Goal: Transaction & Acquisition: Purchase product/service

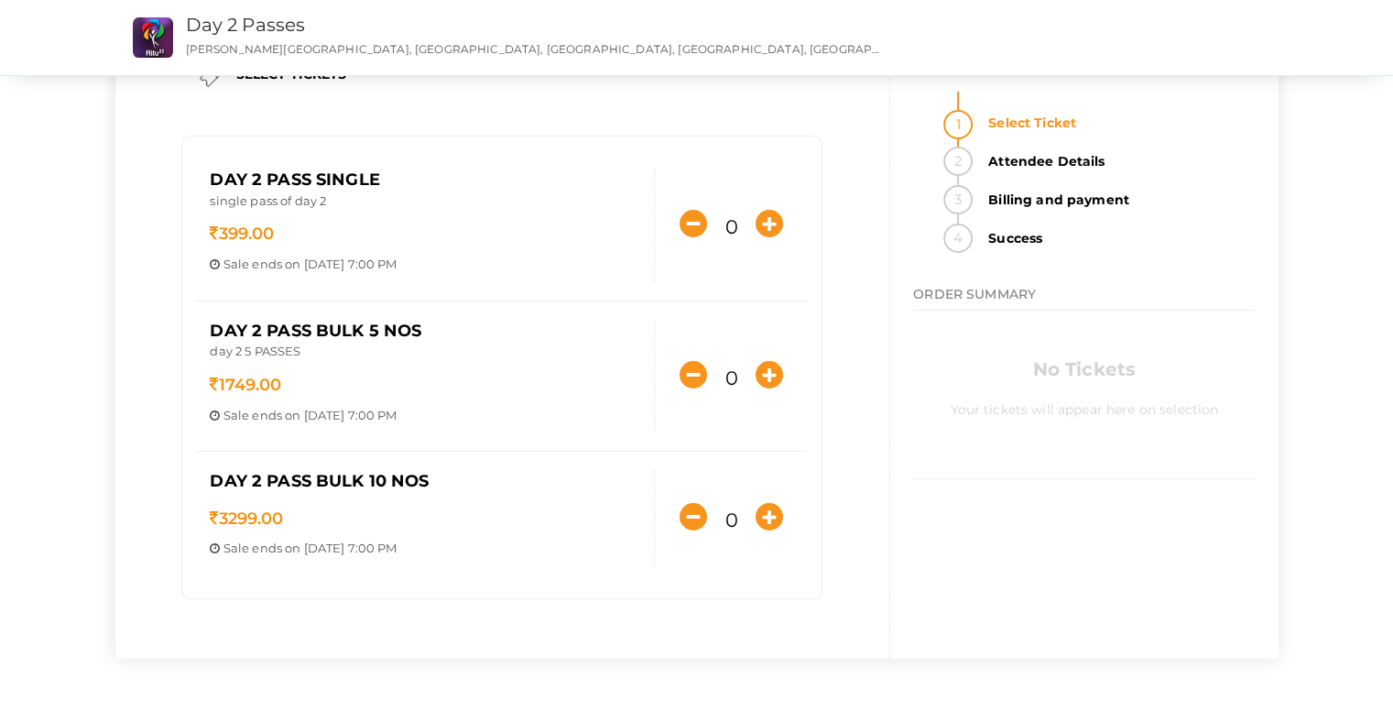
scroll to position [73, 0]
click at [769, 236] on button "button" at bounding box center [769, 223] width 37 height 37
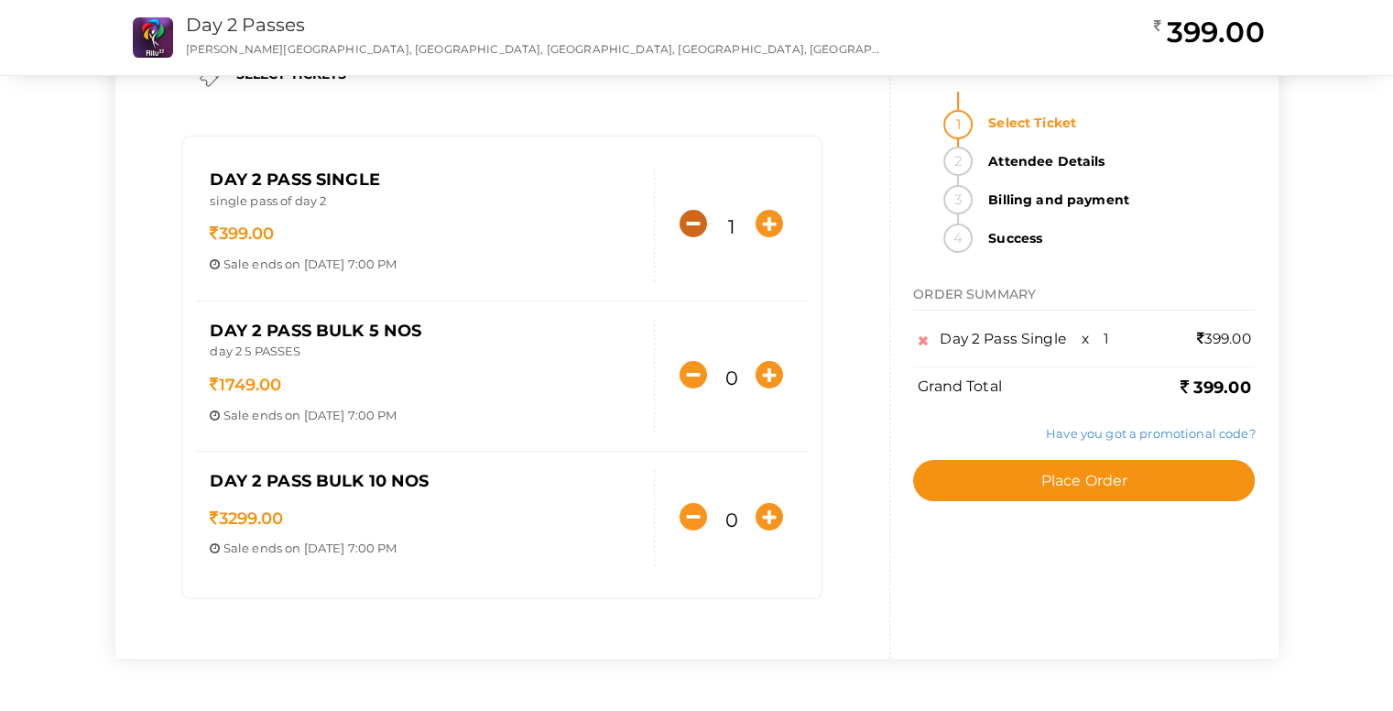
click at [682, 232] on icon "button" at bounding box center [693, 223] width 27 height 27
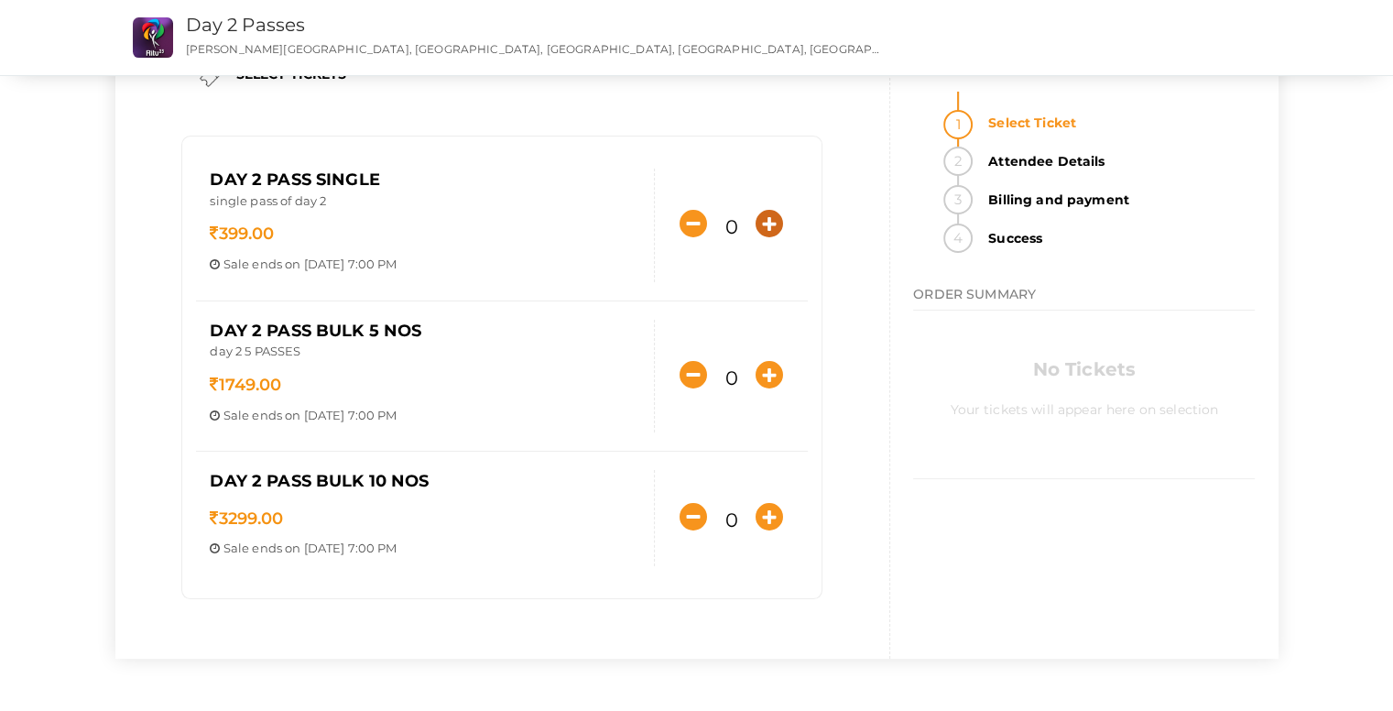
click at [779, 235] on button "button" at bounding box center [769, 223] width 37 height 37
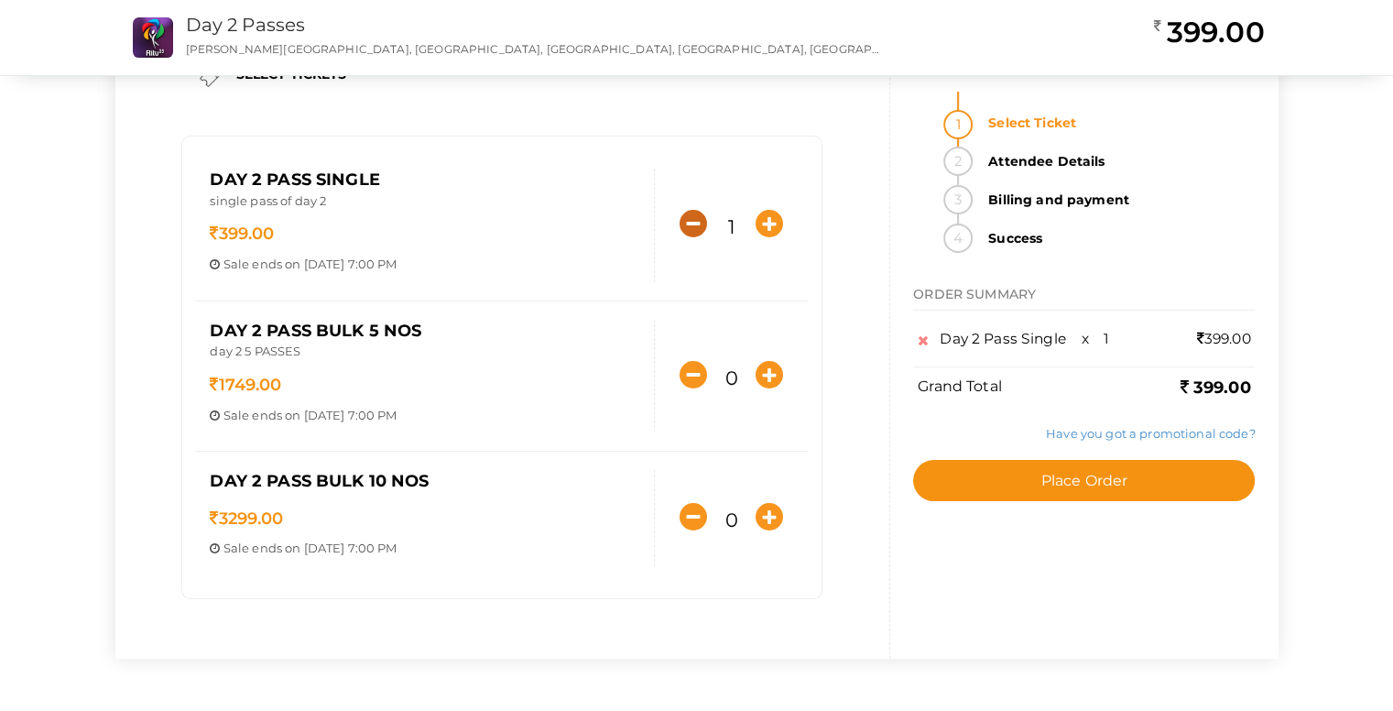
click at [696, 226] on icon "button" at bounding box center [693, 223] width 27 height 27
type input "0"
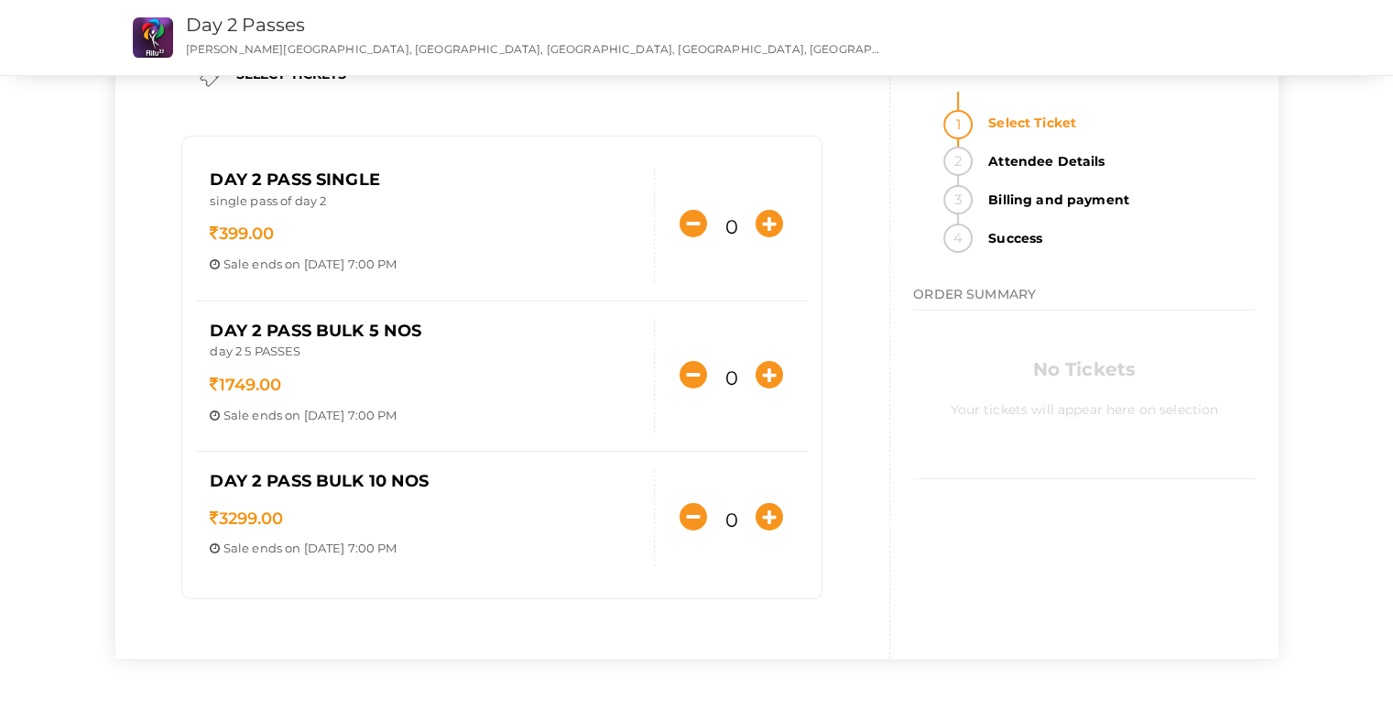
click at [151, 45] on img at bounding box center [153, 37] width 40 height 40
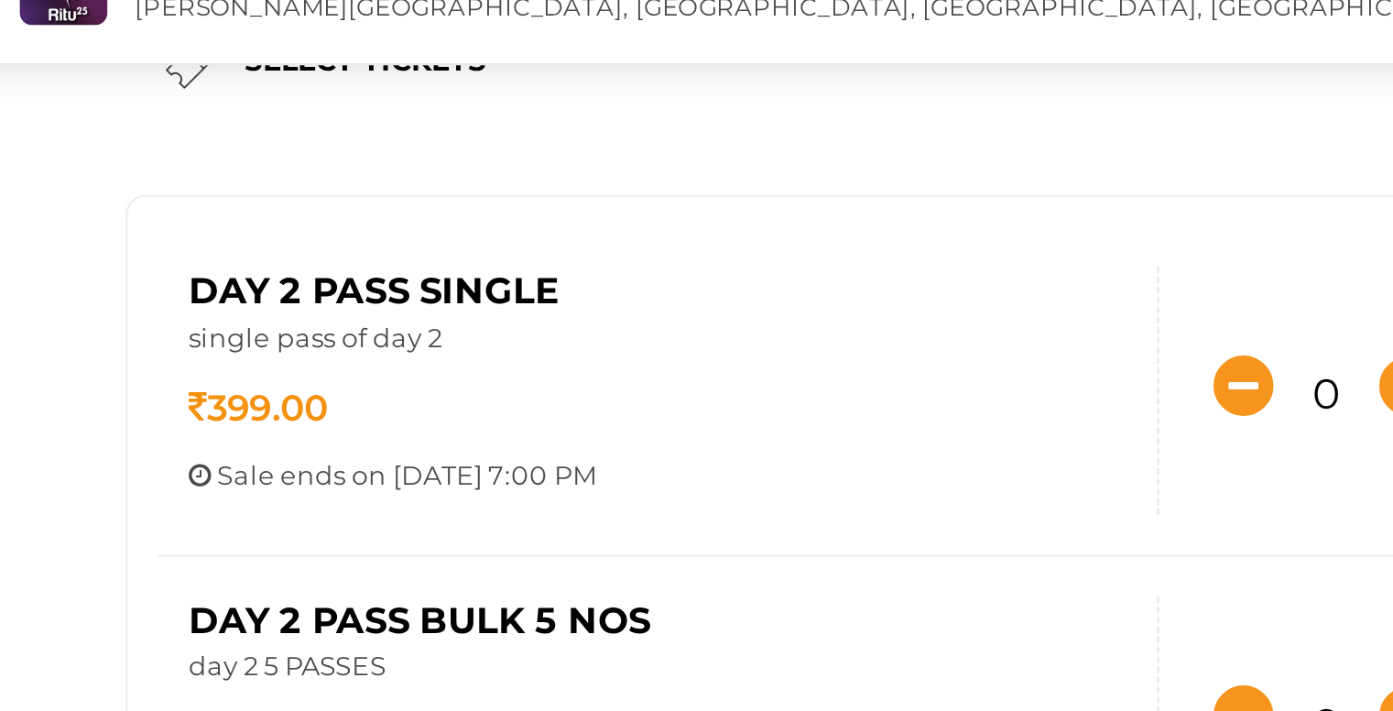
scroll to position [0, 0]
